Goal: Information Seeking & Learning: Learn about a topic

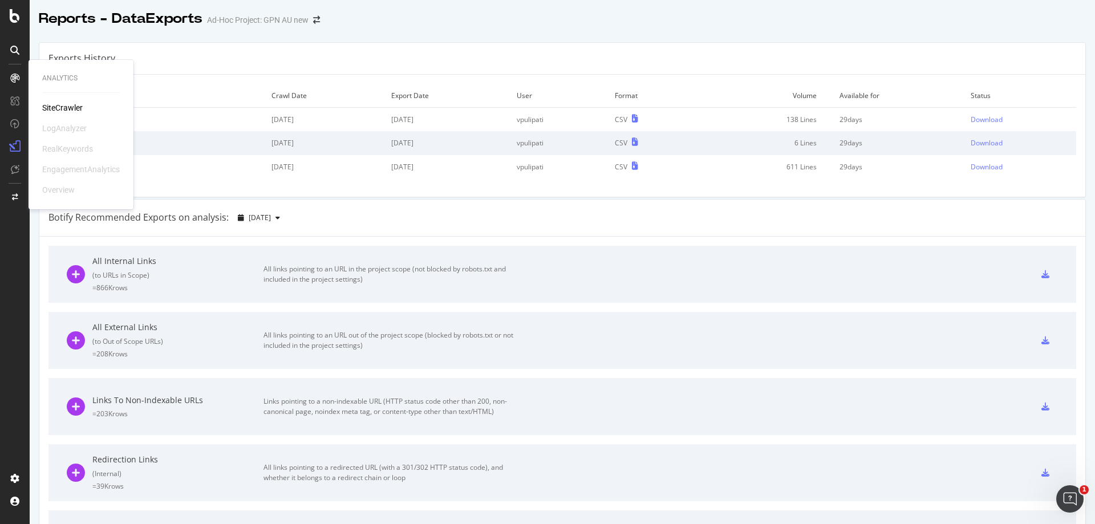
click at [68, 105] on div "SiteCrawler" at bounding box center [62, 107] width 41 height 11
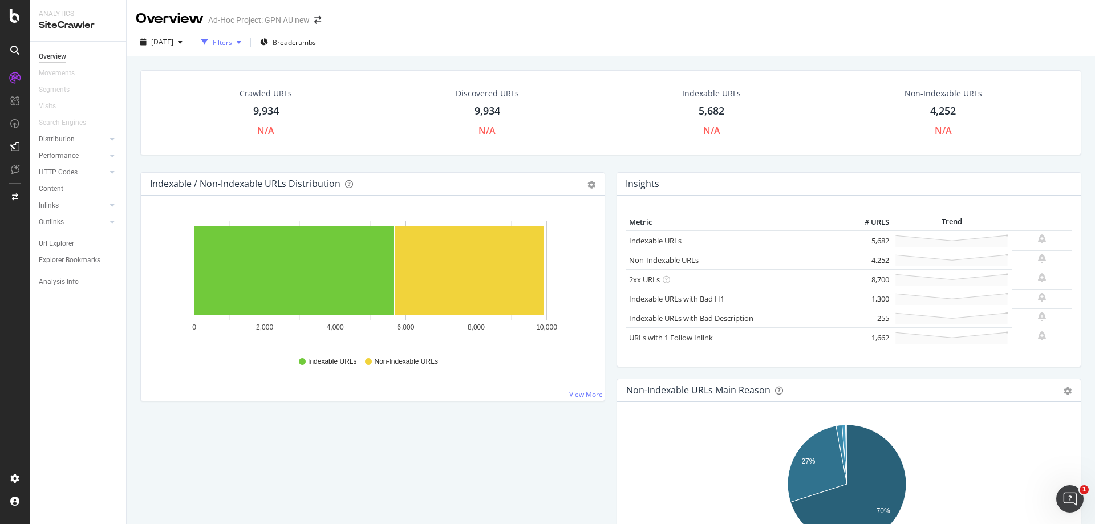
click at [232, 42] on div "Filters" at bounding box center [222, 43] width 19 height 10
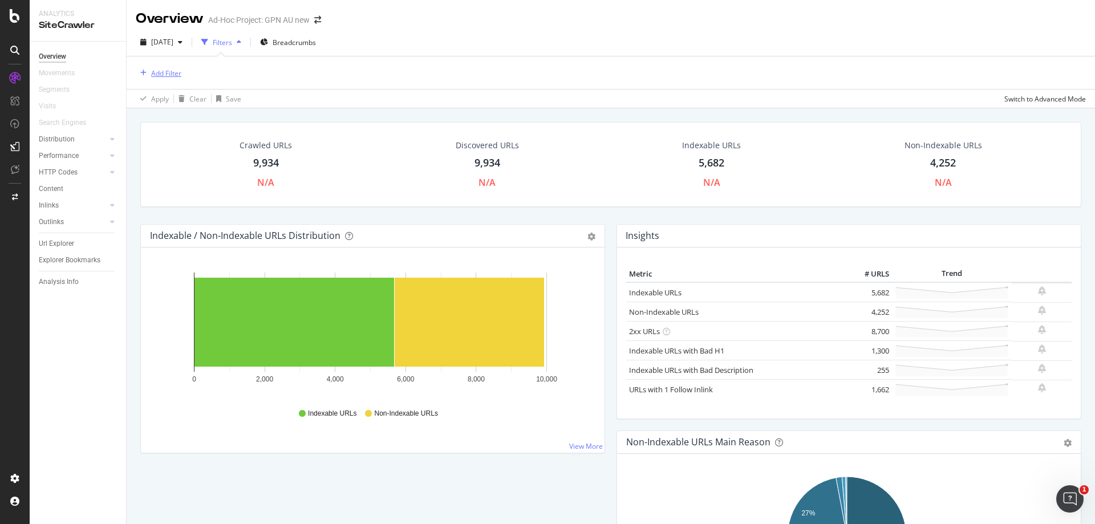
click at [171, 76] on div "Add Filter" at bounding box center [166, 73] width 30 height 10
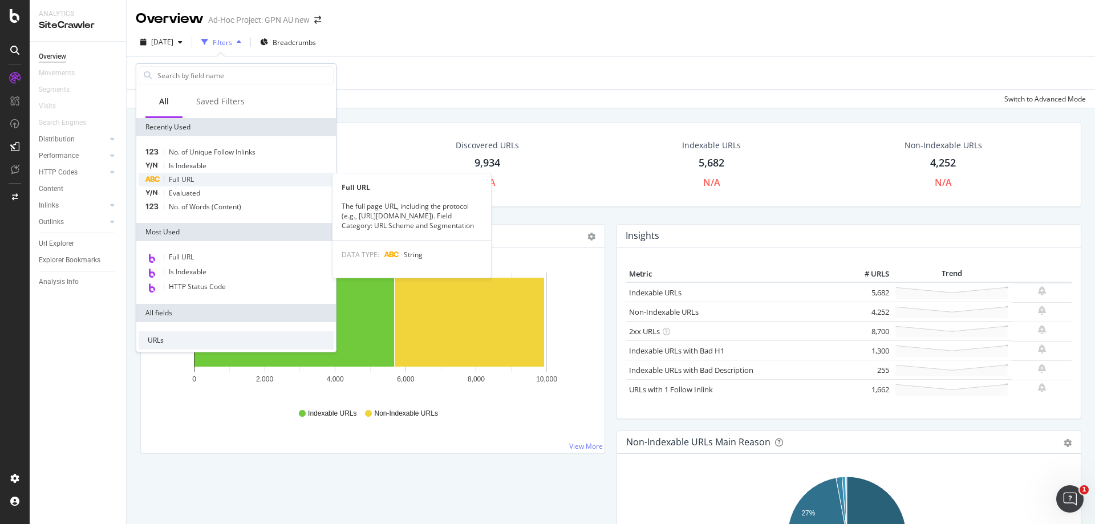
click at [194, 180] on span "Full URL" at bounding box center [181, 180] width 25 height 10
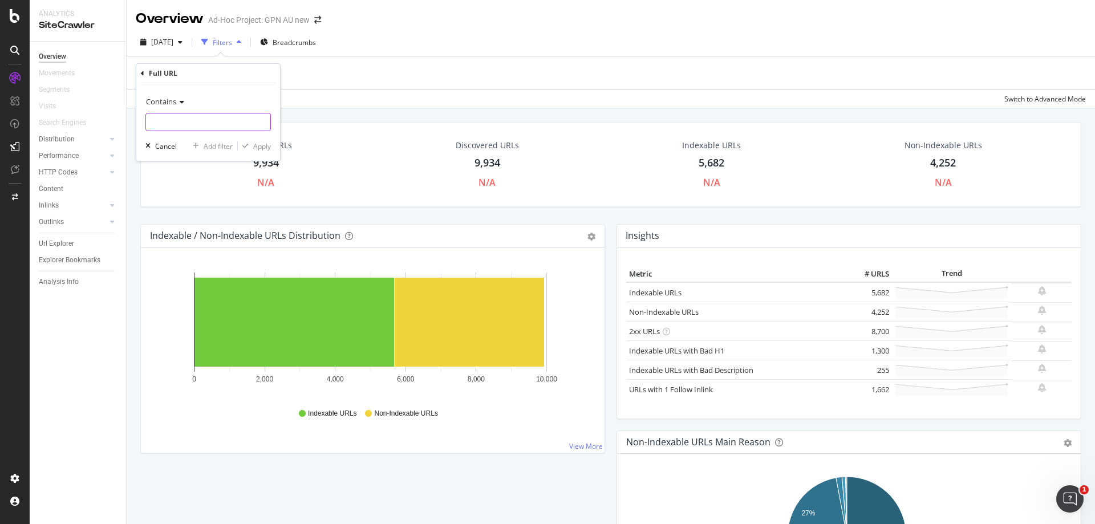
click at [209, 123] on input "text" at bounding box center [208, 122] width 124 height 18
paste input "[URL][DOMAIN_NAME]"
type input "[URL][DOMAIN_NAME]"
click at [260, 152] on button "Apply" at bounding box center [254, 145] width 33 height 11
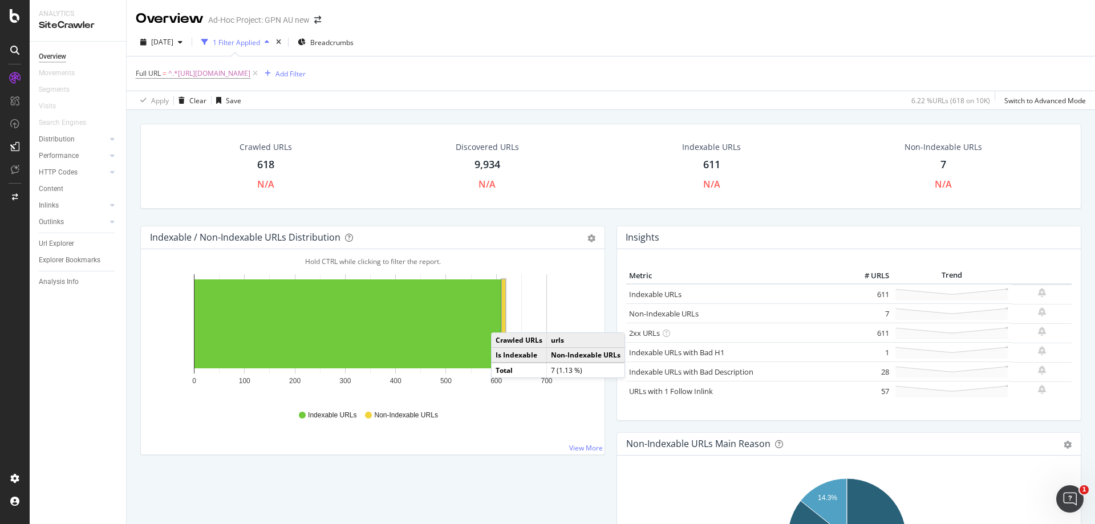
click at [503, 321] on rect "A chart." at bounding box center [503, 324] width 3 height 89
